Goal: Information Seeking & Learning: Learn about a topic

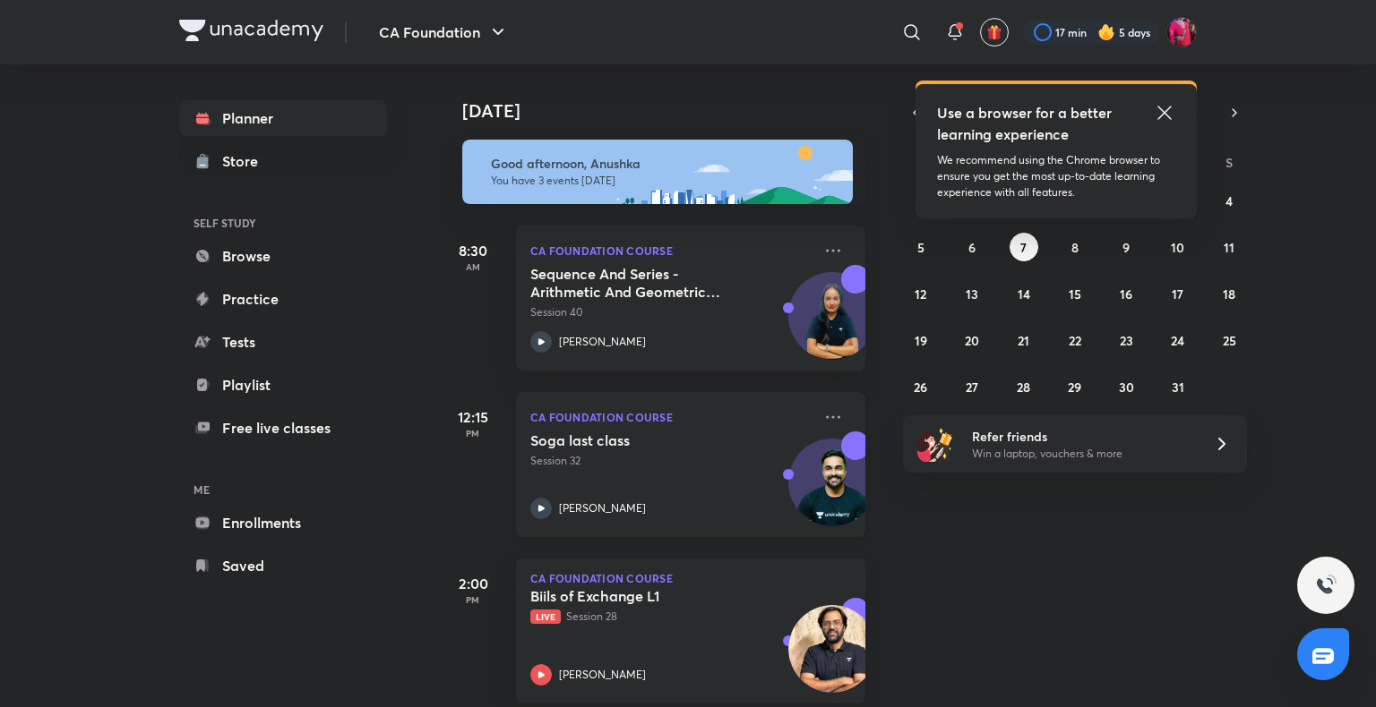
scroll to position [24, 0]
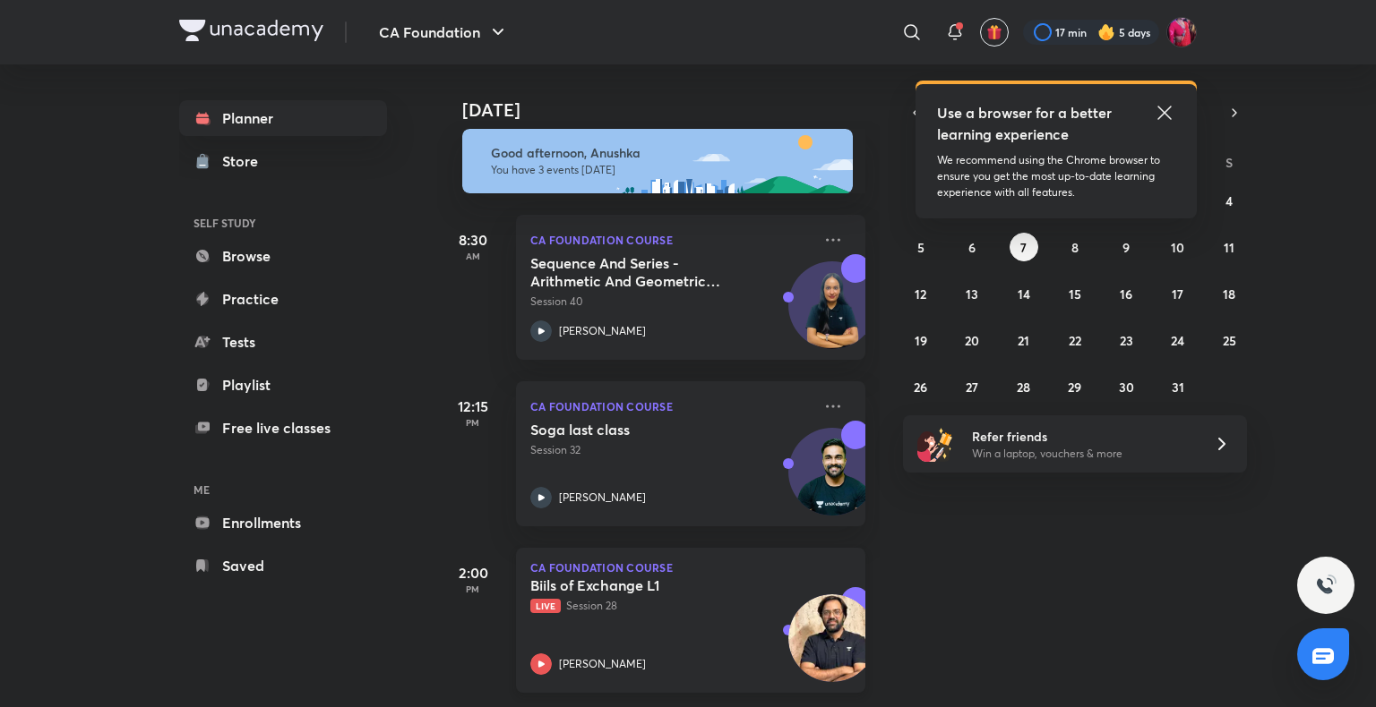
click at [536, 654] on icon at bounding box center [540, 664] width 21 height 21
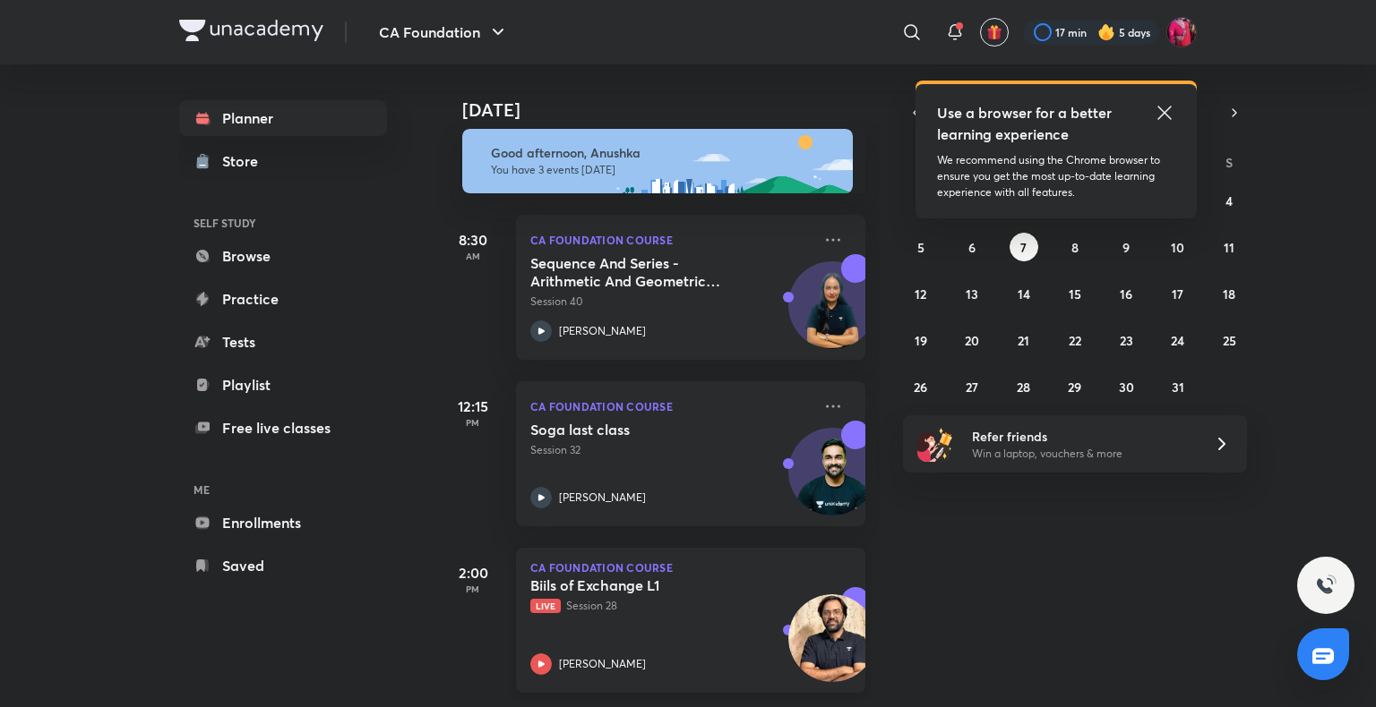
click at [536, 654] on icon at bounding box center [540, 664] width 21 height 21
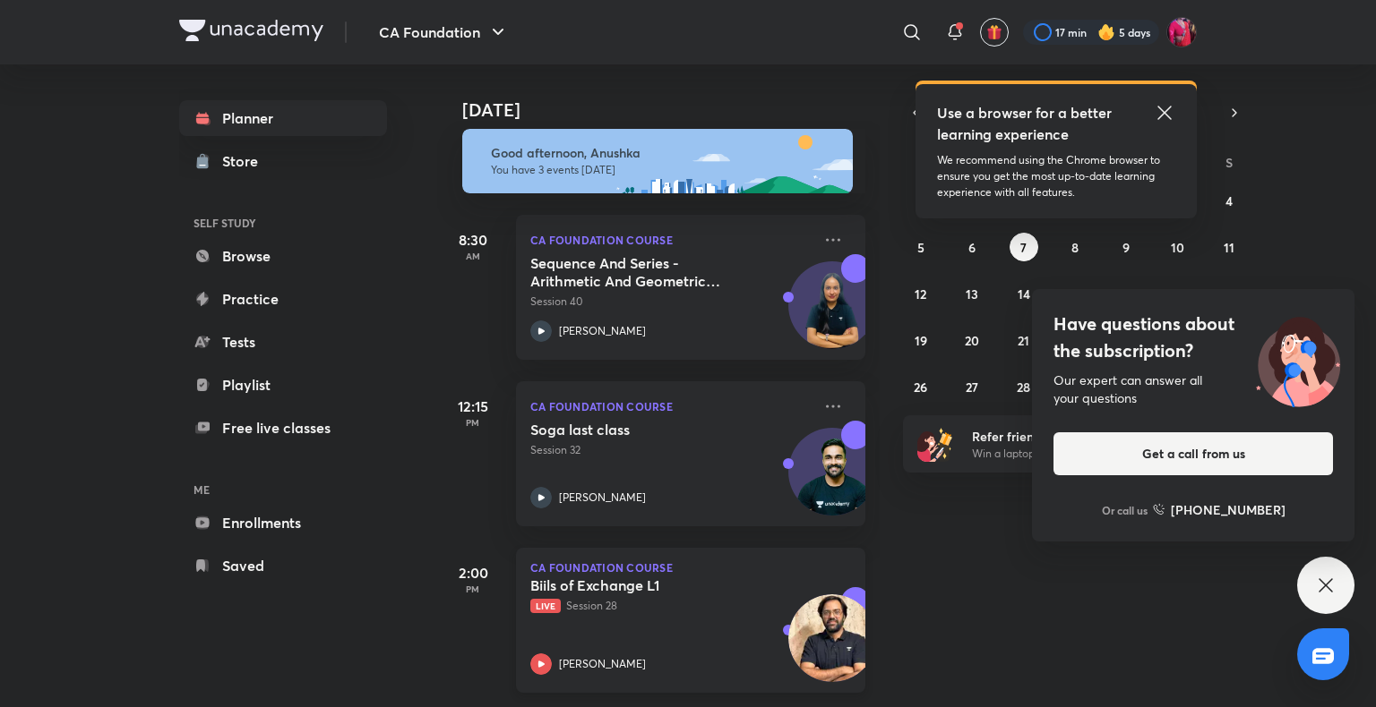
click at [541, 661] on icon at bounding box center [541, 664] width 6 height 6
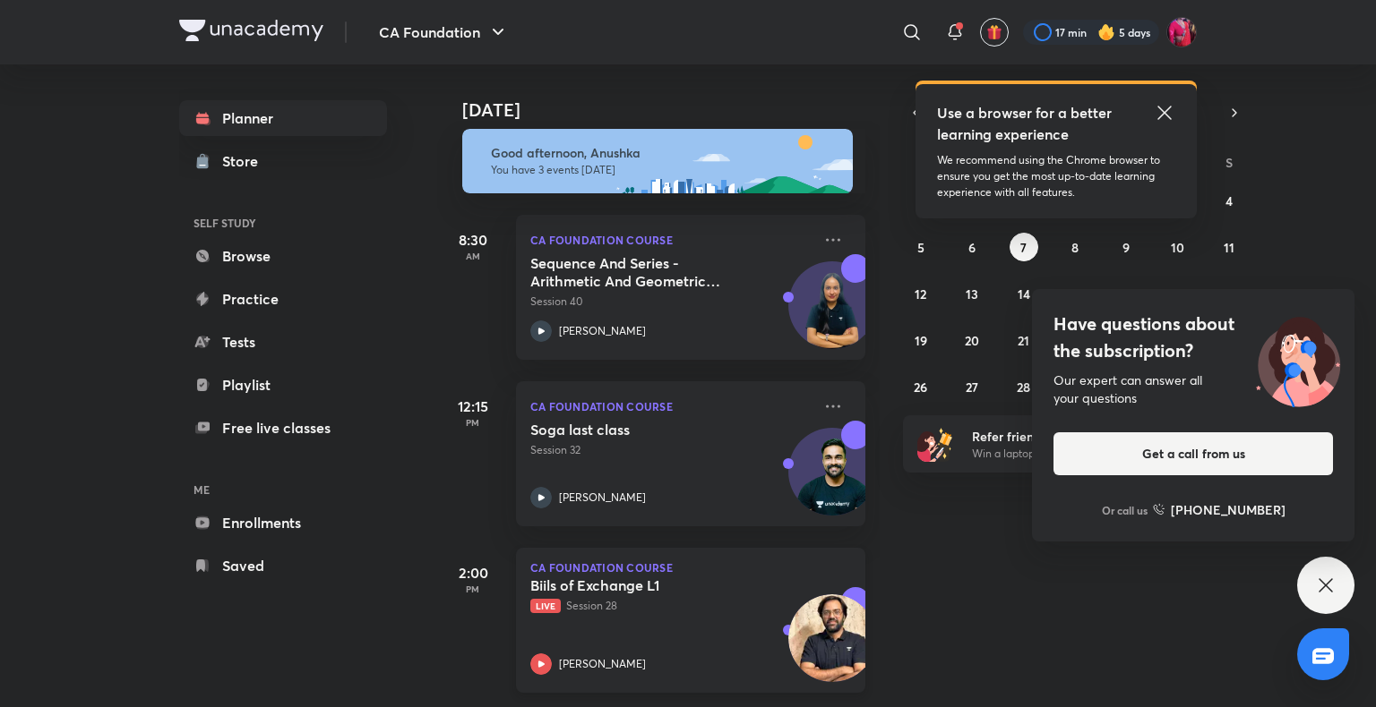
click at [541, 661] on icon at bounding box center [541, 664] width 6 height 6
click at [1162, 109] on icon at bounding box center [1163, 112] width 21 height 21
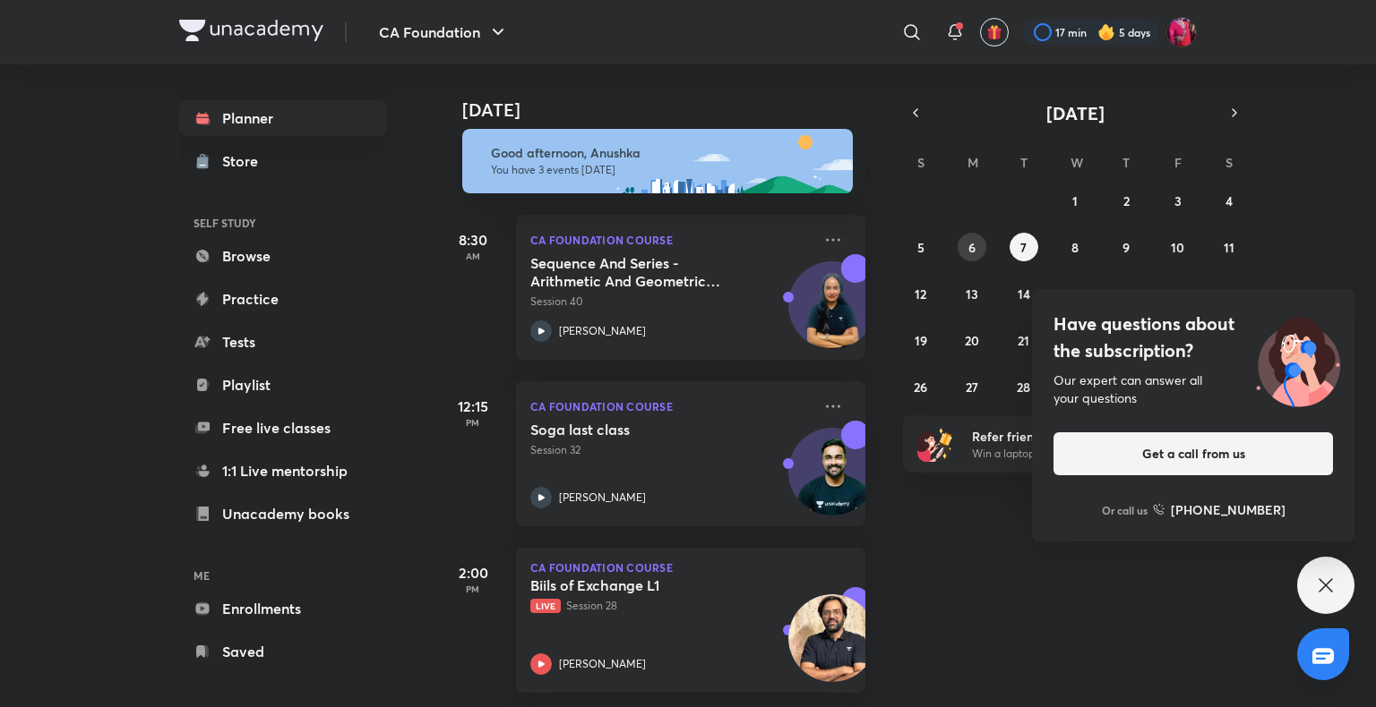
click at [972, 240] on abbr "6" at bounding box center [971, 247] width 7 height 17
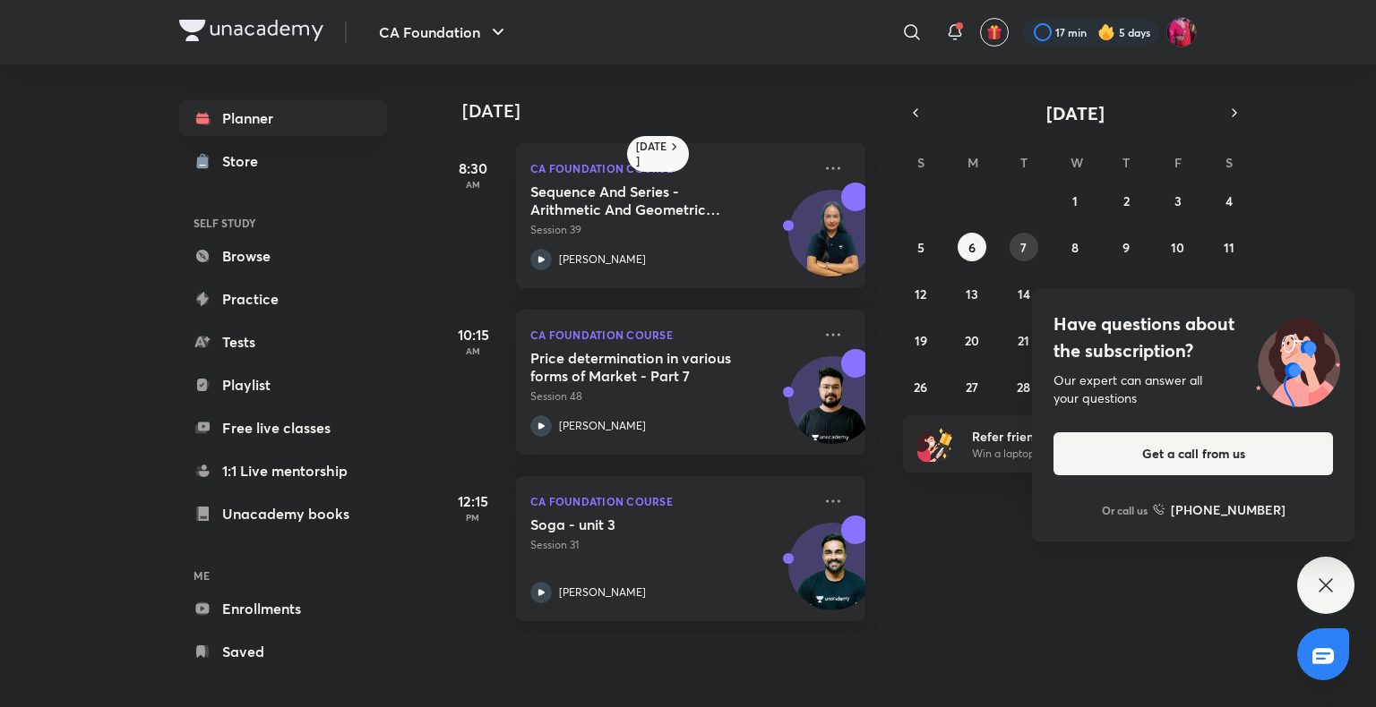
click at [1019, 237] on button "7" at bounding box center [1023, 247] width 29 height 29
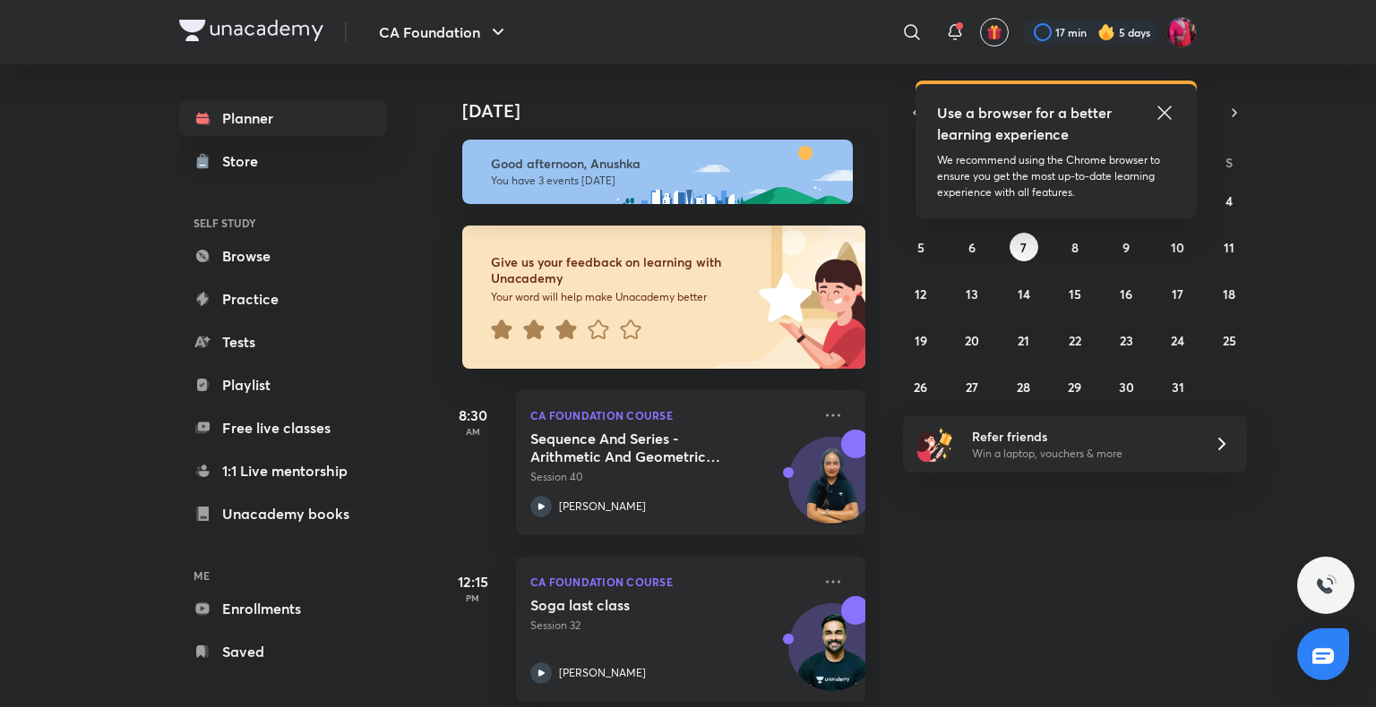
scroll to position [189, 0]
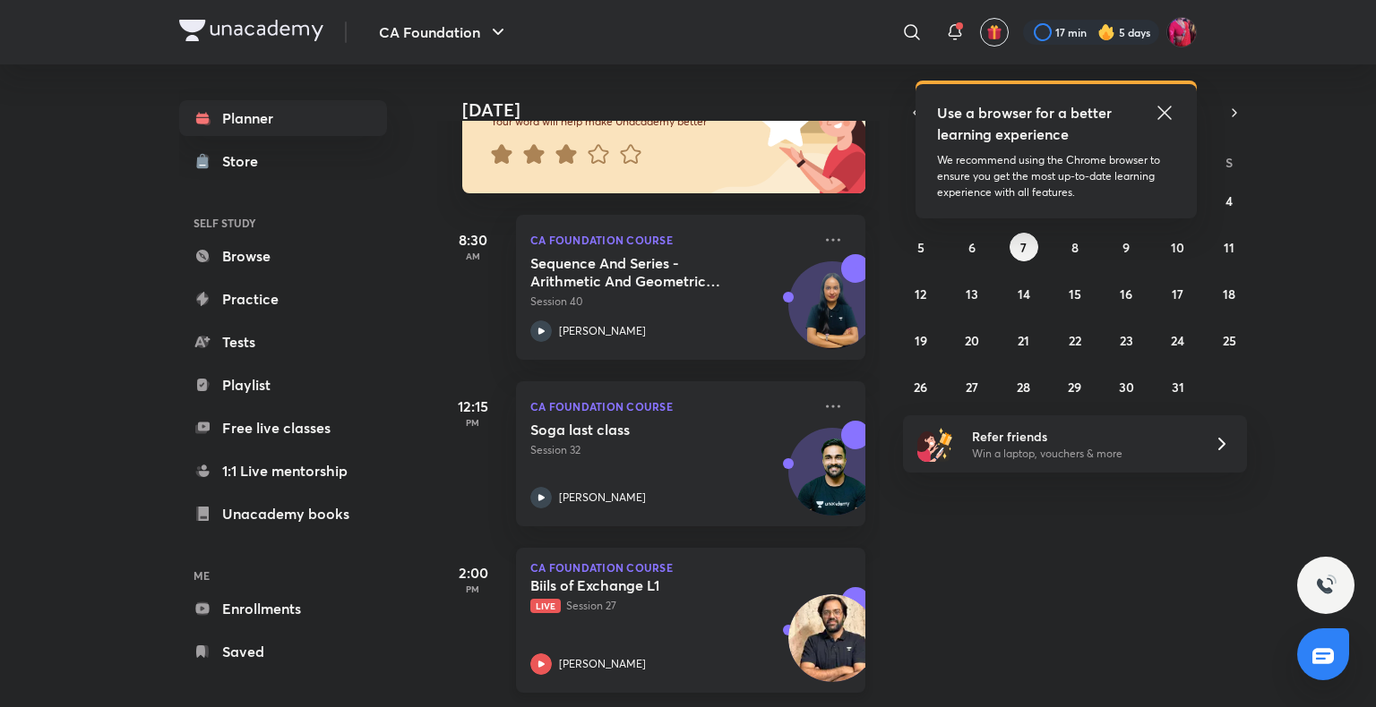
click at [541, 654] on icon at bounding box center [540, 664] width 21 height 21
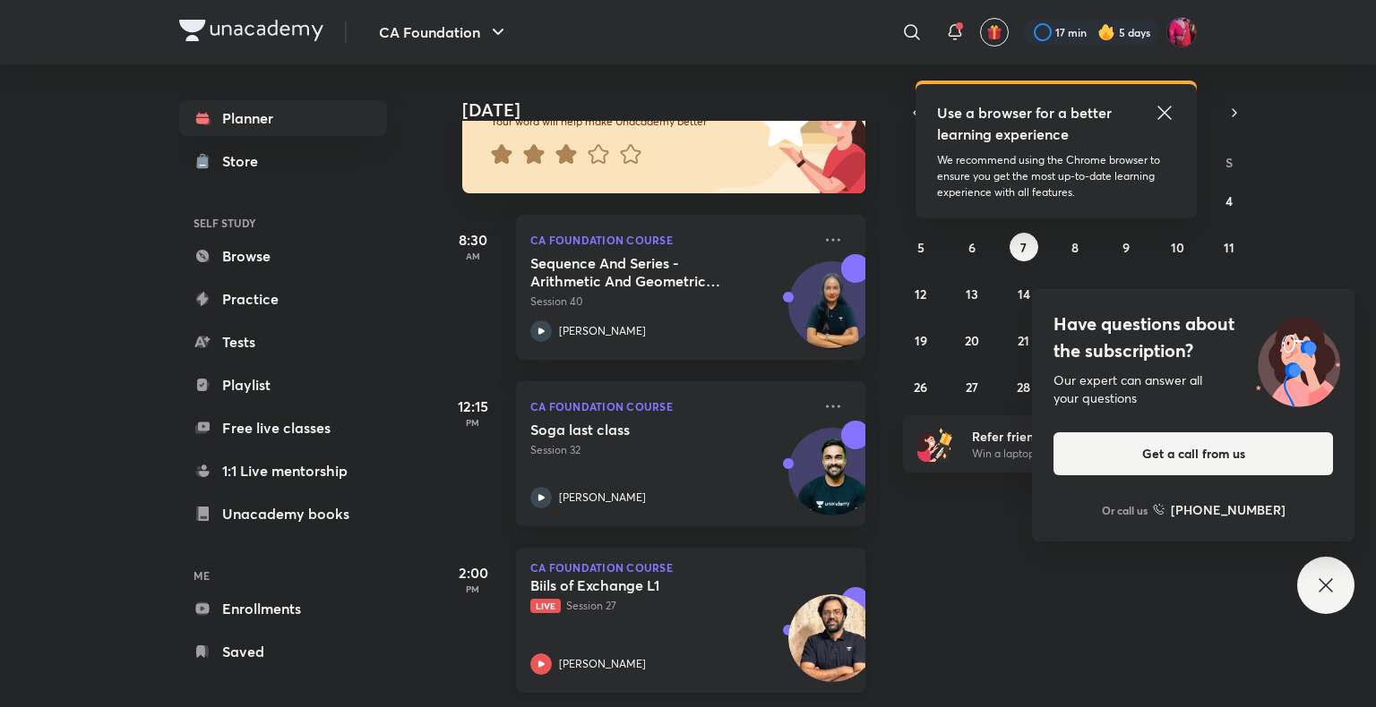
click at [541, 657] on icon at bounding box center [540, 664] width 21 height 21
